Goal: Task Accomplishment & Management: Manage account settings

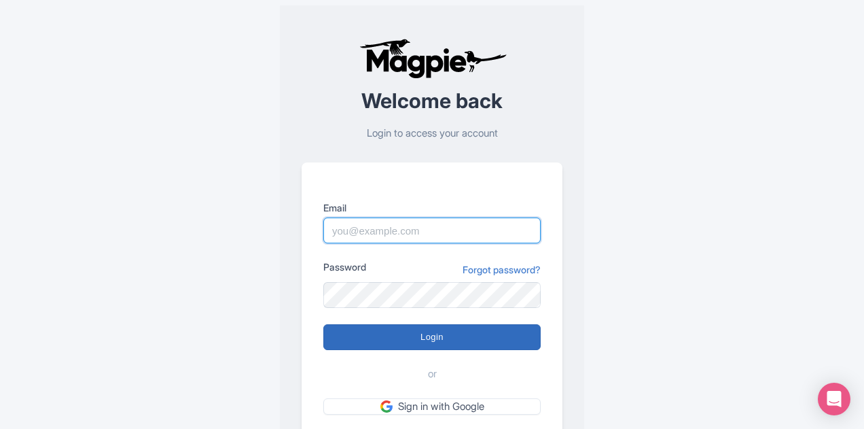
type input "[PERSON_NAME][EMAIL_ADDRESS][DOMAIN_NAME]"
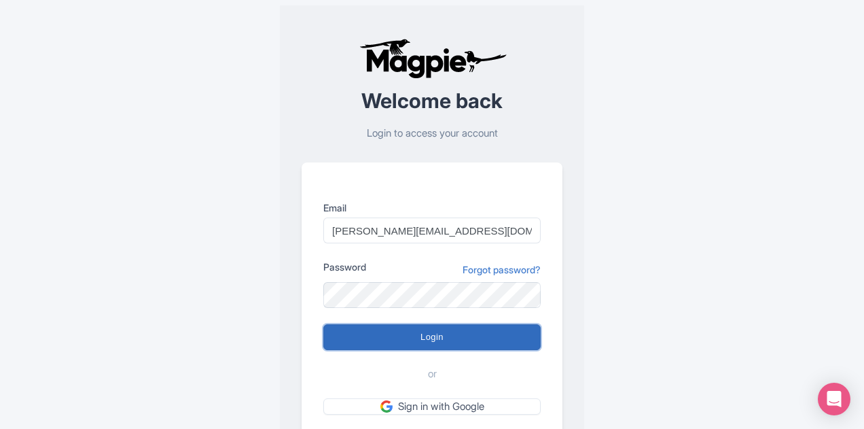
click at [376, 342] on input "Login" at bounding box center [431, 337] width 217 height 26
type input "Logging in..."
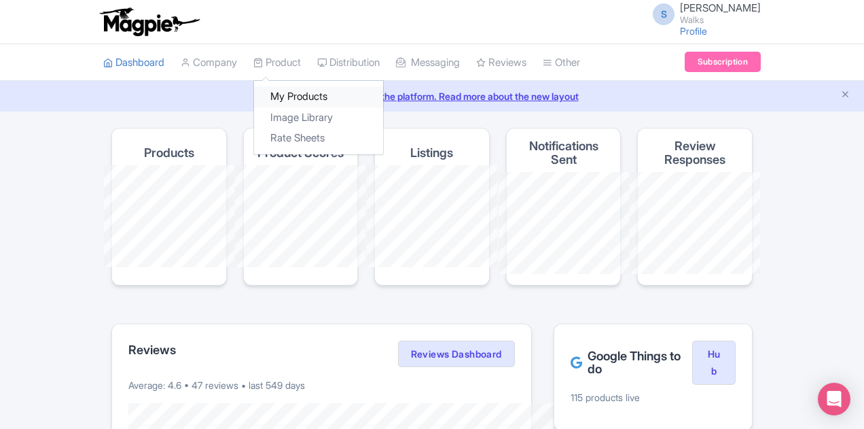
click at [254, 105] on link "My Products" at bounding box center [318, 96] width 129 height 21
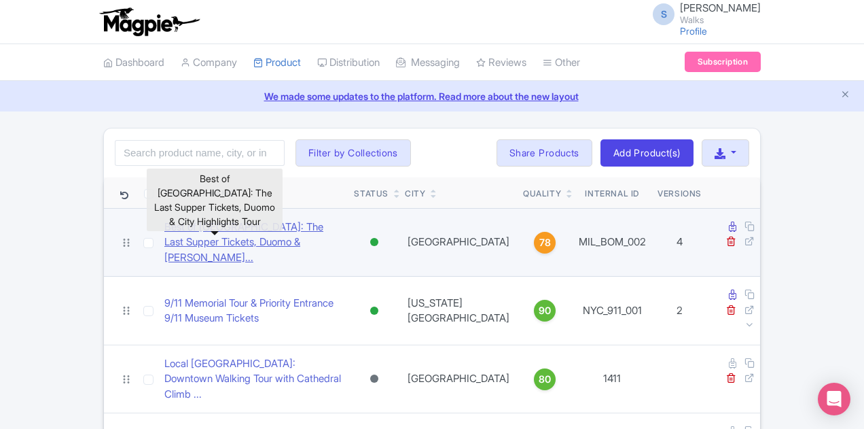
click at [219, 228] on link "Best of Milan: The Last Supper Tickets, Duomo & City High..." at bounding box center [253, 242] width 179 height 46
